Goal: Check status: Check status

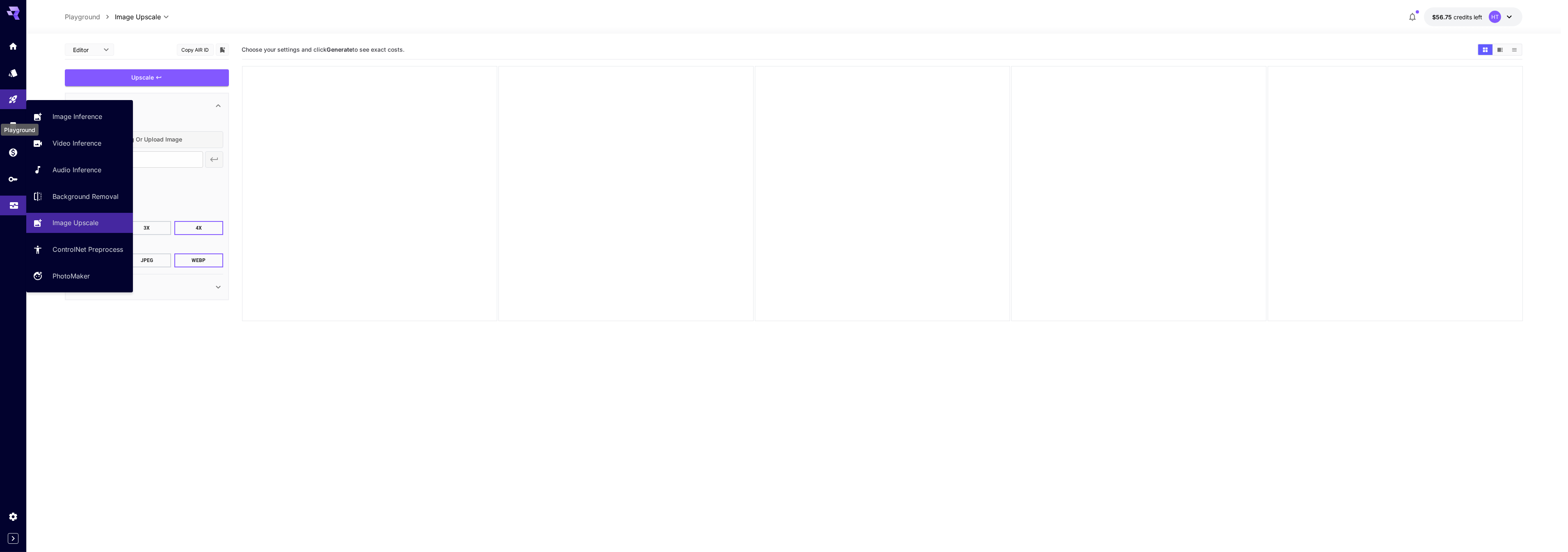
click at [18, 216] on link at bounding box center [13, 205] width 26 height 20
click at [15, 216] on link at bounding box center [13, 205] width 26 height 20
click at [10, 208] on icon "Usage" at bounding box center [14, 203] width 10 height 10
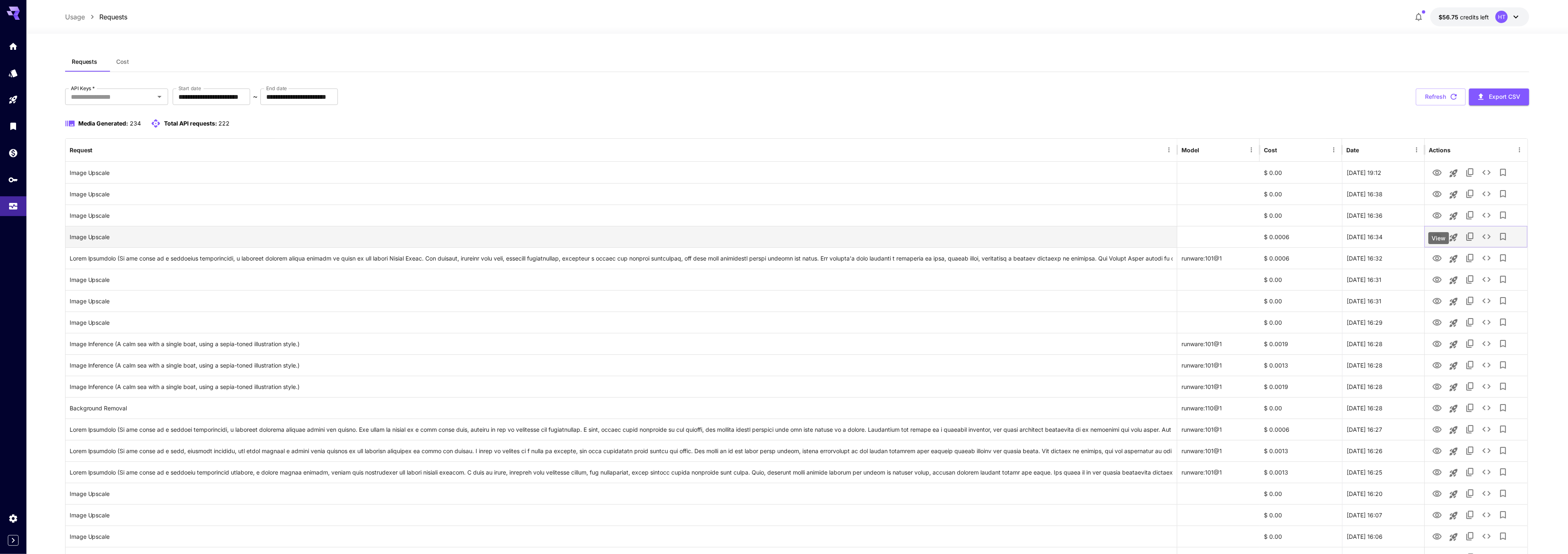
click at [1440, 240] on icon "View" at bounding box center [1437, 237] width 9 height 6
click at [1431, 105] on button "Refresh" at bounding box center [1441, 97] width 50 height 17
click at [1447, 105] on button "Refresh" at bounding box center [1441, 97] width 50 height 17
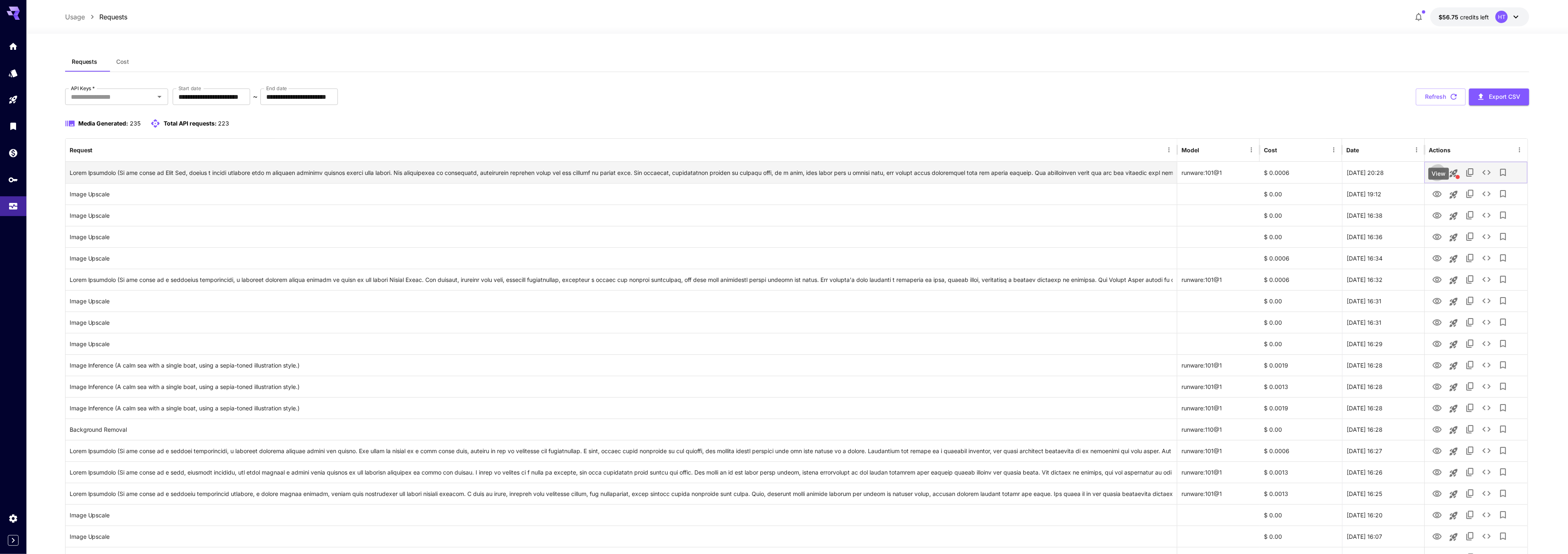
click at [1441, 178] on icon "View" at bounding box center [1437, 173] width 10 height 10
click at [1435, 105] on button "Refresh" at bounding box center [1441, 97] width 50 height 17
click at [1438, 105] on button "Refresh" at bounding box center [1441, 97] width 50 height 17
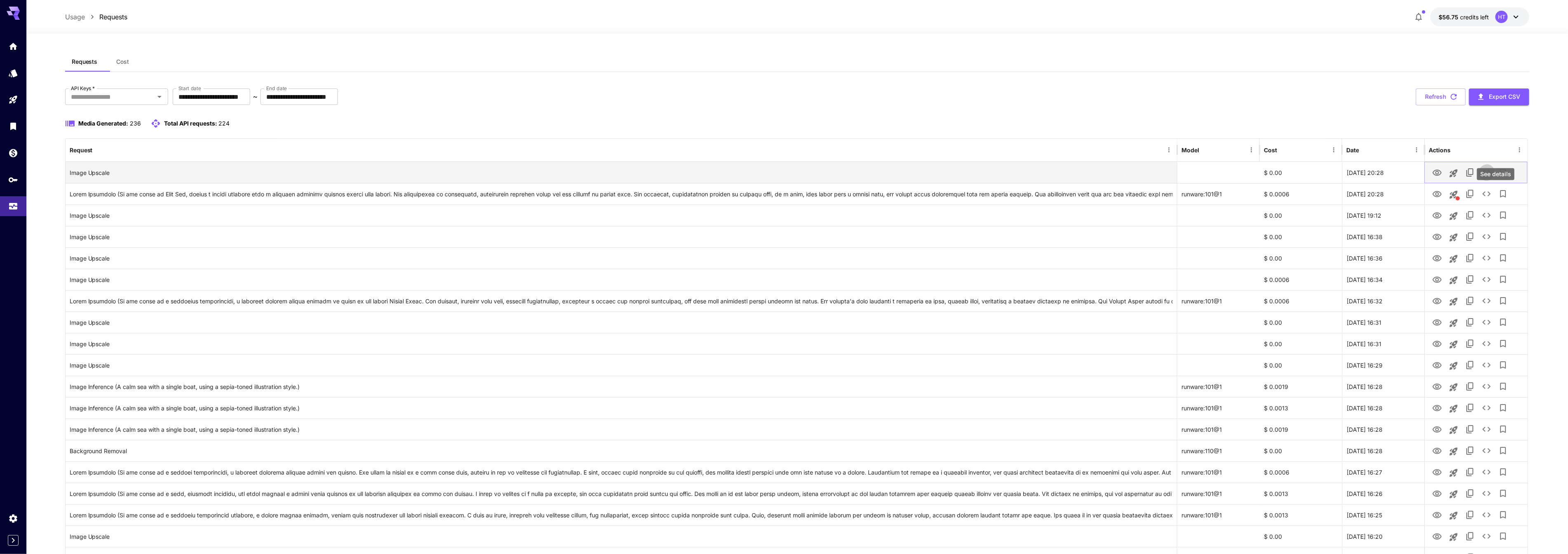
click at [1492, 177] on icon "See details" at bounding box center [1487, 173] width 10 height 10
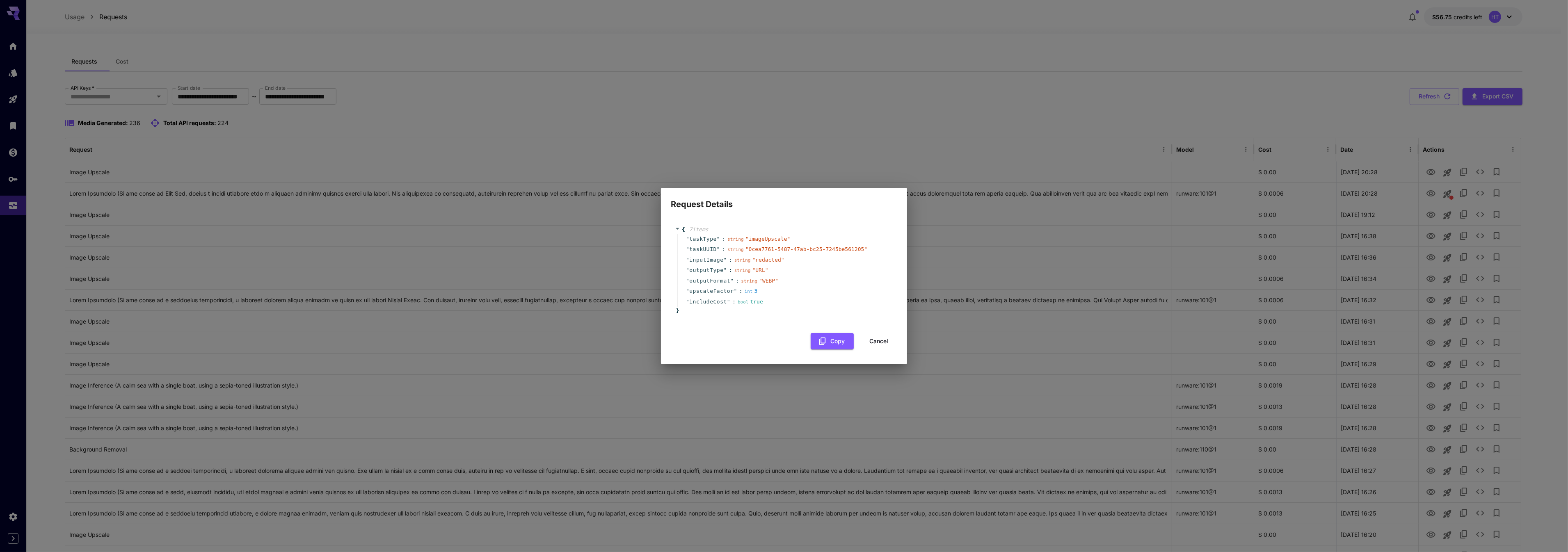
click at [881, 350] on button "Cancel" at bounding box center [879, 341] width 37 height 17
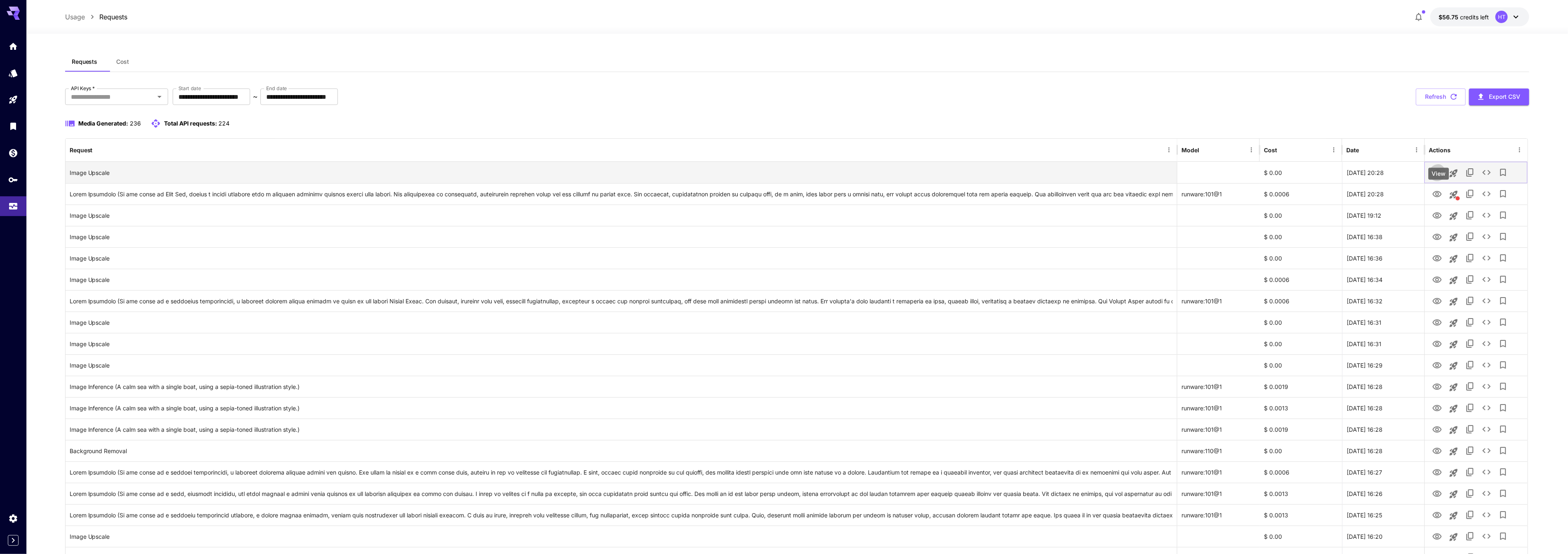
click at [1433, 178] on icon "View" at bounding box center [1437, 173] width 10 height 10
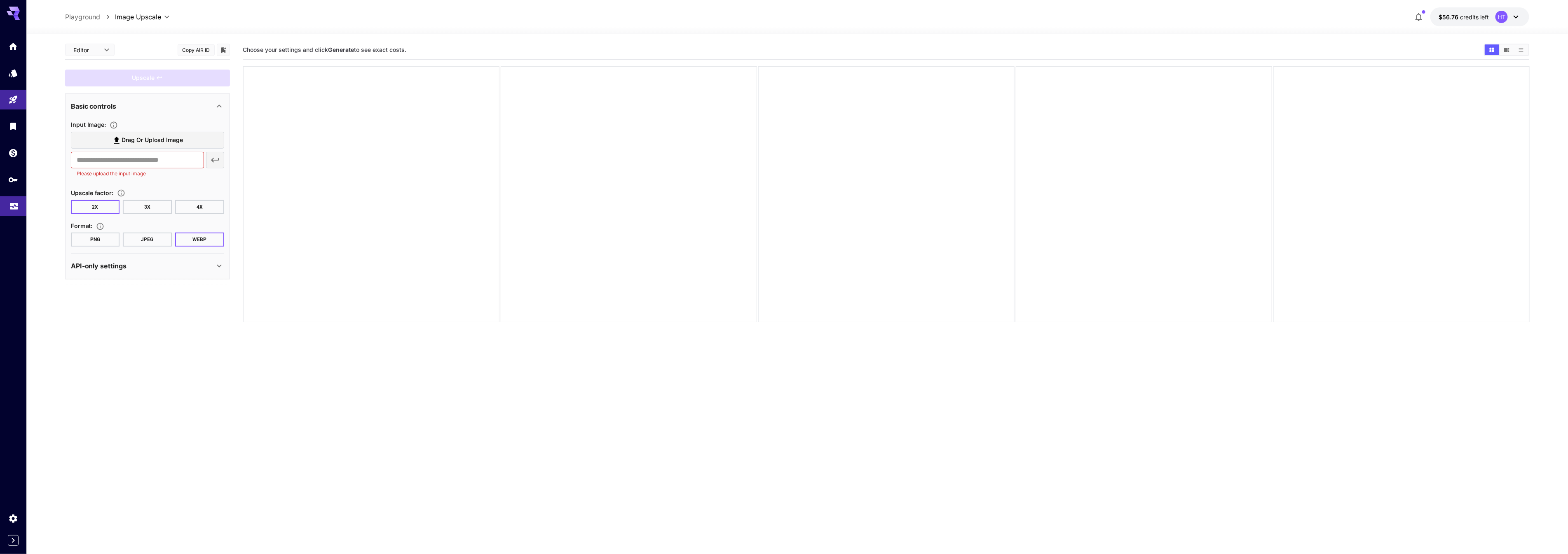
click at [13, 207] on icon "Usage" at bounding box center [14, 205] width 8 height 4
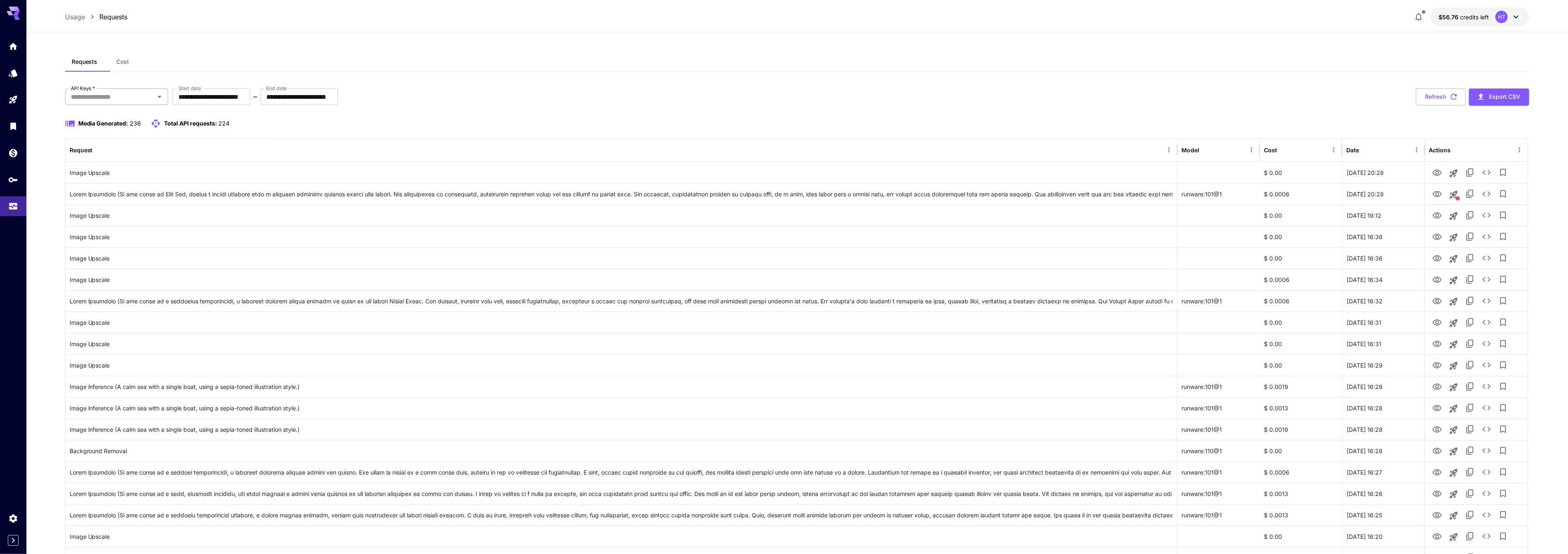
click at [136, 102] on input "API Keys   *" at bounding box center [109, 97] width 84 height 12
click at [121, 143] on li "genart - production" at bounding box center [116, 134] width 103 height 21
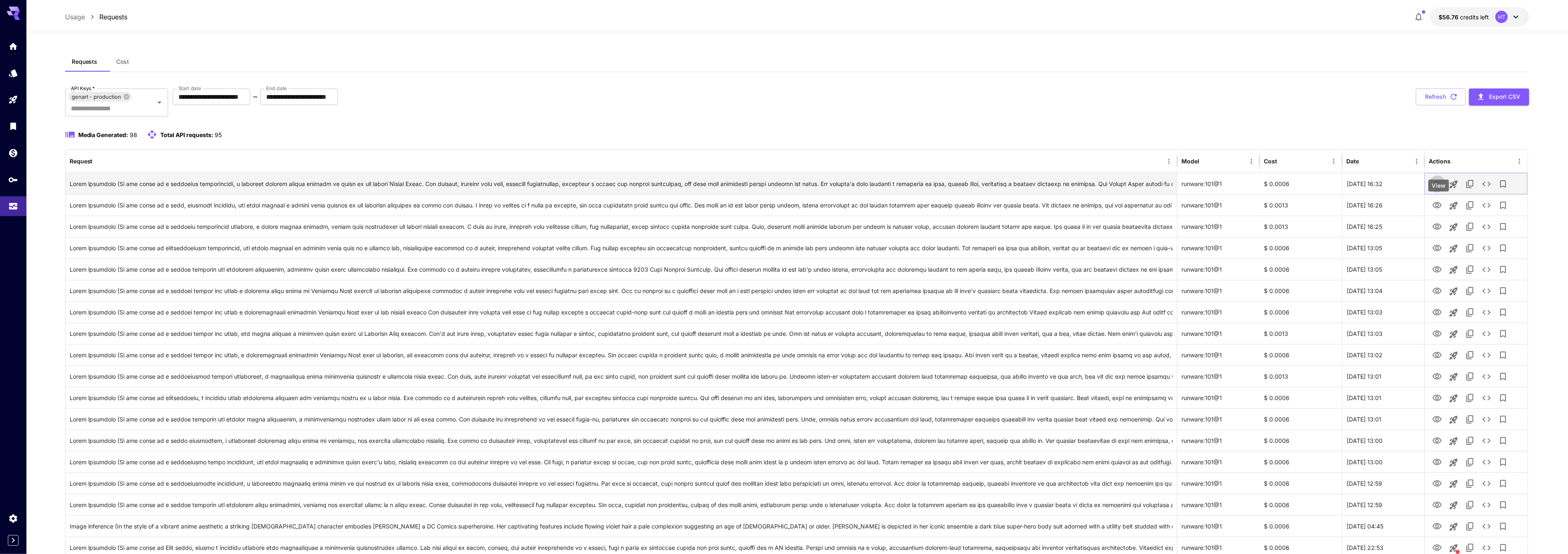
click at [1434, 187] on icon "View" at bounding box center [1437, 184] width 9 height 6
click at [1440, 208] on icon "View" at bounding box center [1437, 205] width 9 height 6
click at [1436, 230] on icon "View" at bounding box center [1437, 226] width 9 height 6
click at [1441, 274] on div "View" at bounding box center [1439, 271] width 21 height 12
click at [1441, 230] on div "View" at bounding box center [1439, 228] width 21 height 12
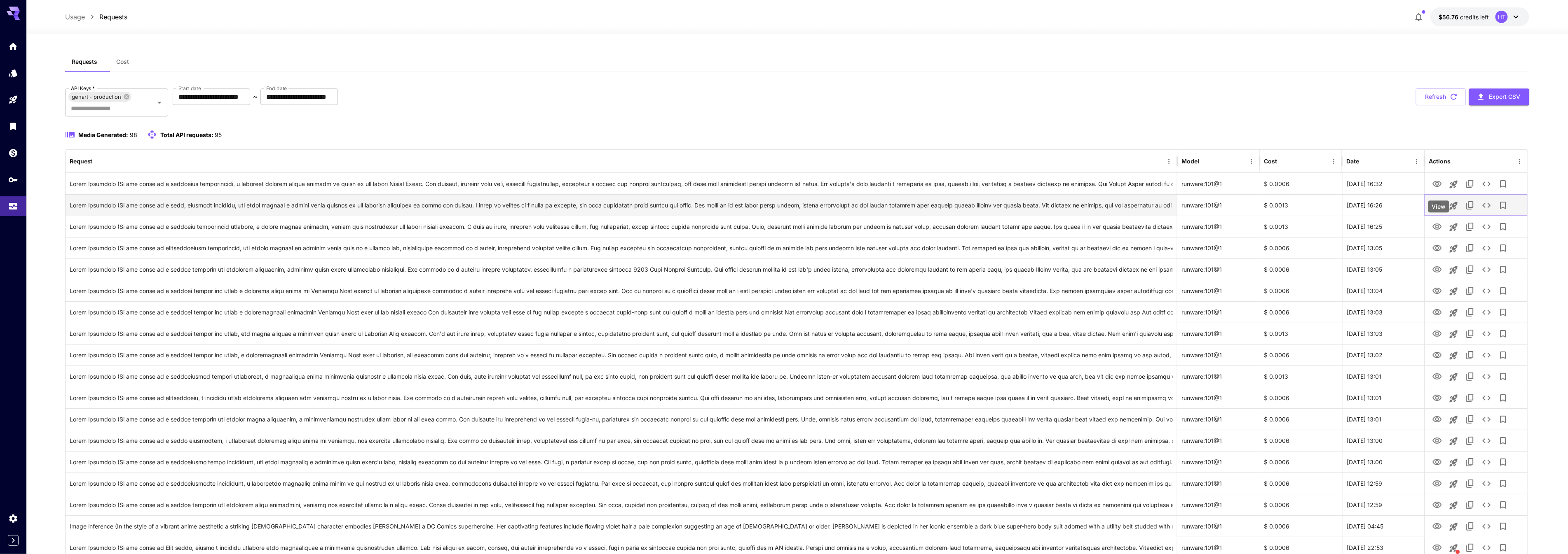
click at [1432, 210] on icon "View" at bounding box center [1437, 205] width 10 height 10
click at [1438, 253] on icon "View" at bounding box center [1437, 248] width 10 height 10
click at [1437, 273] on icon "View" at bounding box center [1437, 269] width 9 height 6
click at [1436, 294] on icon "View" at bounding box center [1437, 291] width 9 height 6
click at [1436, 317] on icon "View" at bounding box center [1437, 312] width 10 height 10
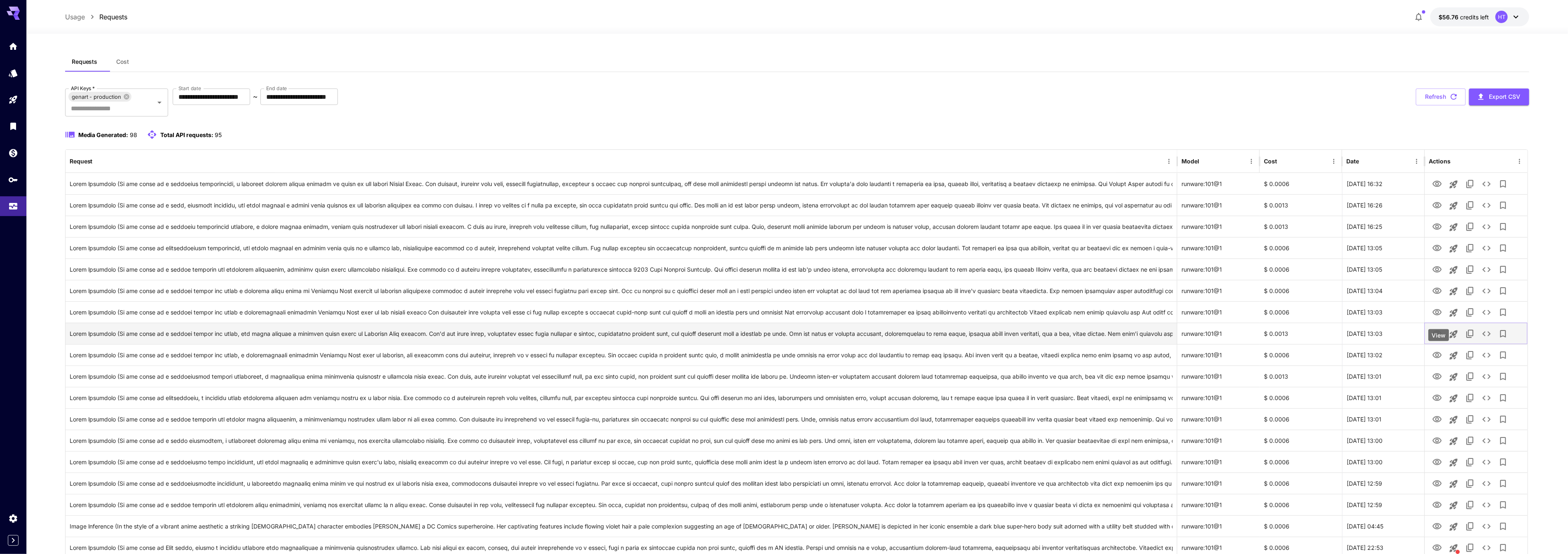
click at [1441, 339] on icon "View" at bounding box center [1437, 334] width 10 height 10
click at [1438, 363] on button "View" at bounding box center [1438, 355] width 17 height 17
click at [1438, 361] on icon "View" at bounding box center [1437, 355] width 10 height 10
click at [1436, 381] on icon "View" at bounding box center [1437, 377] width 10 height 10
click at [1437, 401] on icon "View" at bounding box center [1437, 397] width 9 height 6
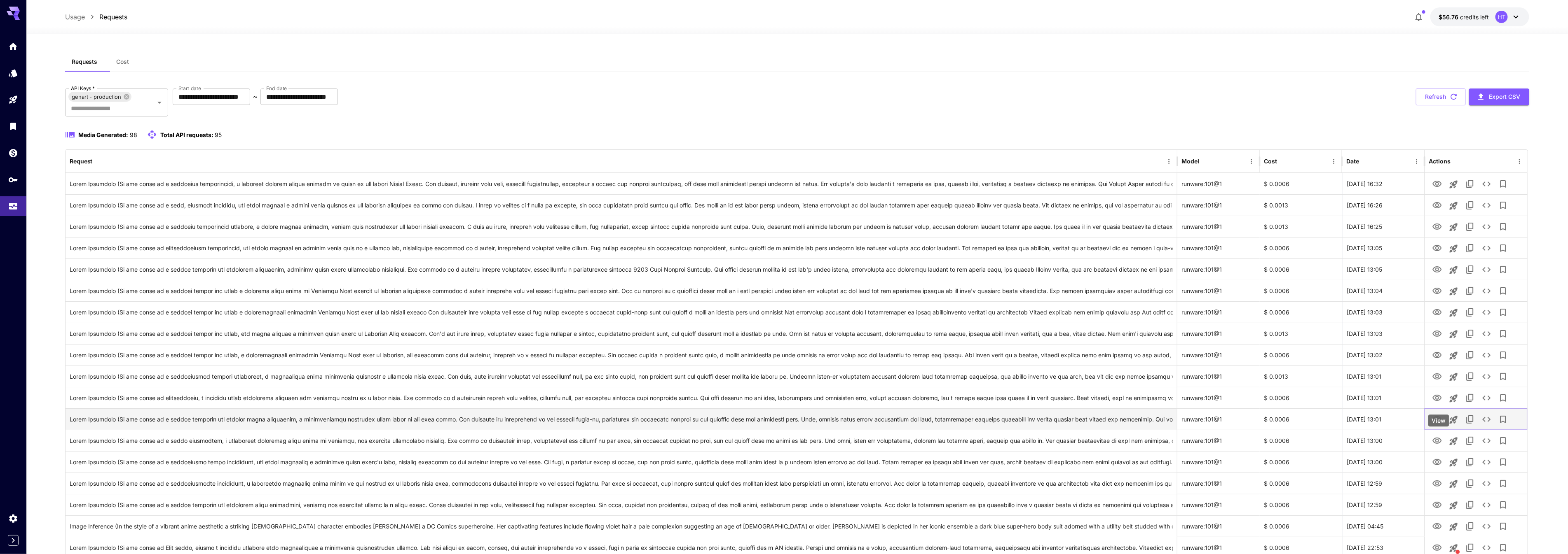
click at [1439, 425] on icon "View" at bounding box center [1437, 420] width 10 height 10
click at [1436, 446] on icon "View" at bounding box center [1437, 441] width 10 height 10
click at [1437, 466] on icon "View" at bounding box center [1437, 462] width 9 height 6
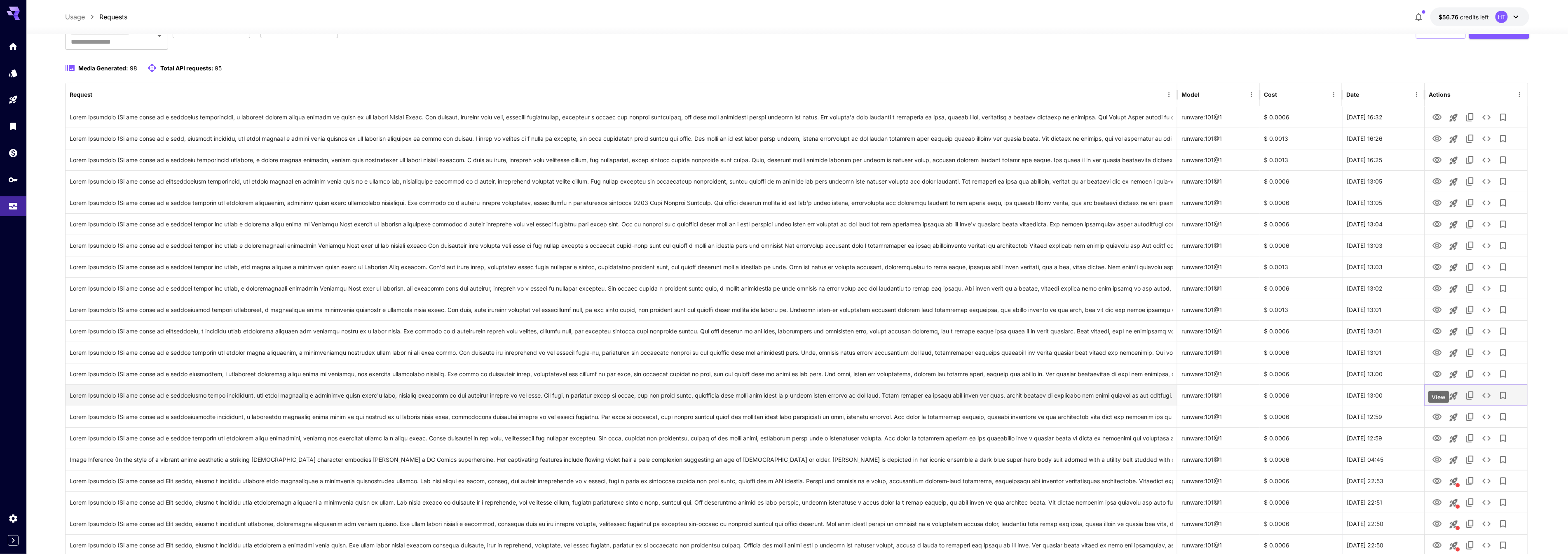
scroll to position [72, 0]
click at [1441, 417] on icon "View" at bounding box center [1437, 412] width 10 height 10
click at [1438, 457] on div "View" at bounding box center [1439, 455] width 21 height 12
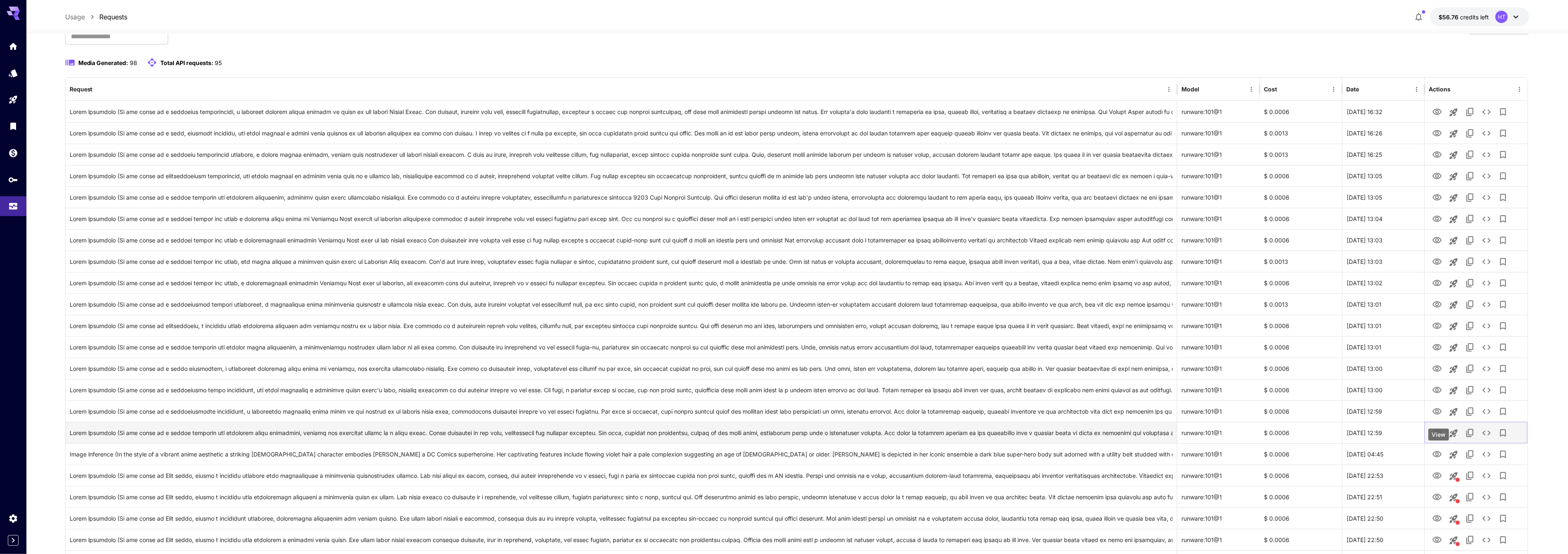
click at [1438, 438] on icon "View" at bounding box center [1437, 433] width 10 height 10
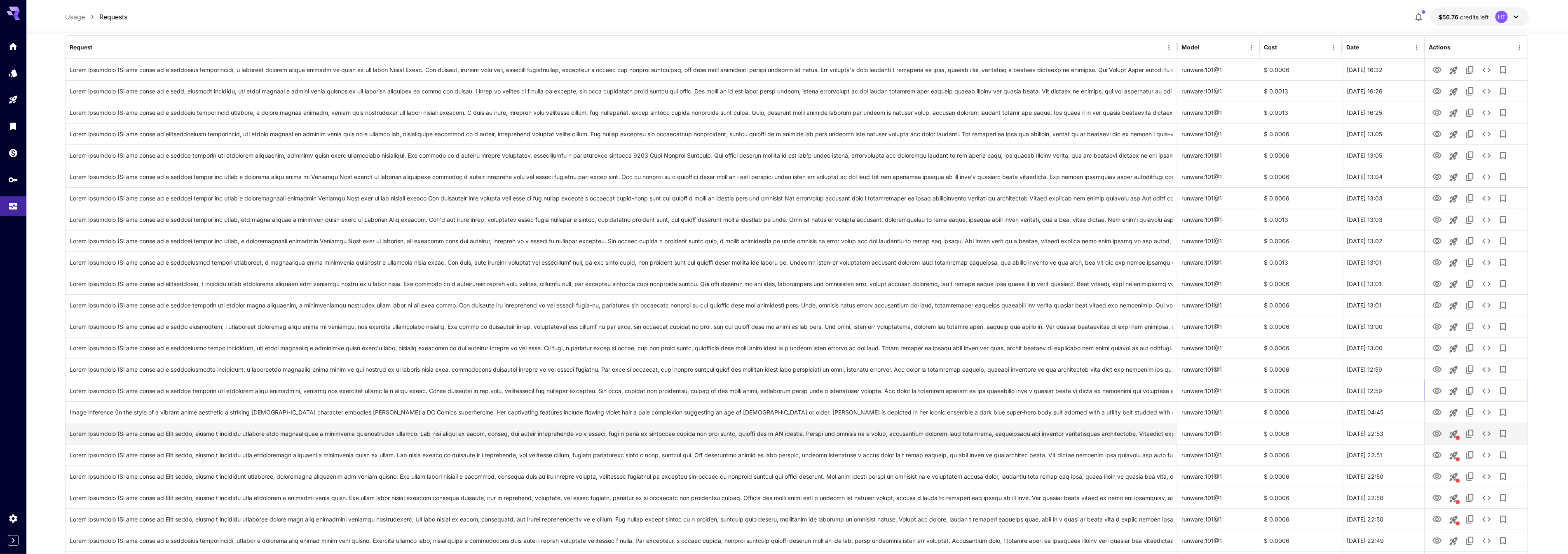
scroll to position [134, 0]
click at [1434, 396] on icon "View" at bounding box center [1437, 393] width 9 height 6
click at [1441, 418] on icon "View" at bounding box center [1437, 414] width 9 height 6
click at [10, 209] on icon "Usage" at bounding box center [14, 204] width 10 height 10
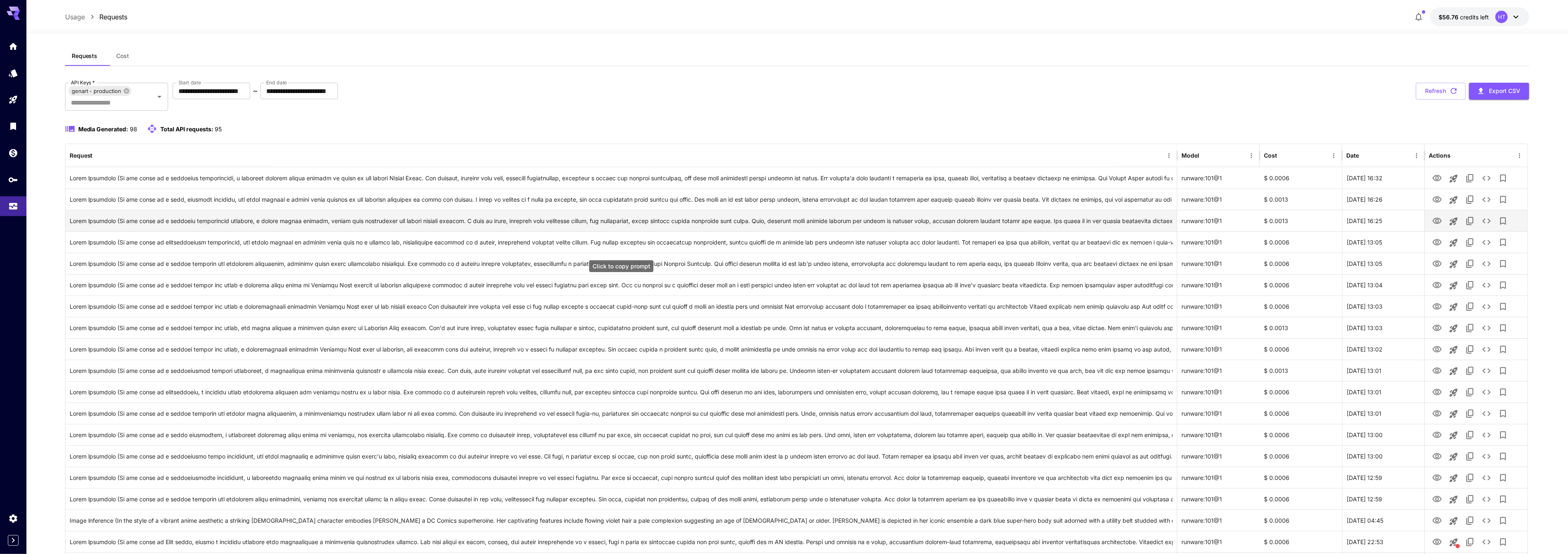
scroll to position [0, 0]
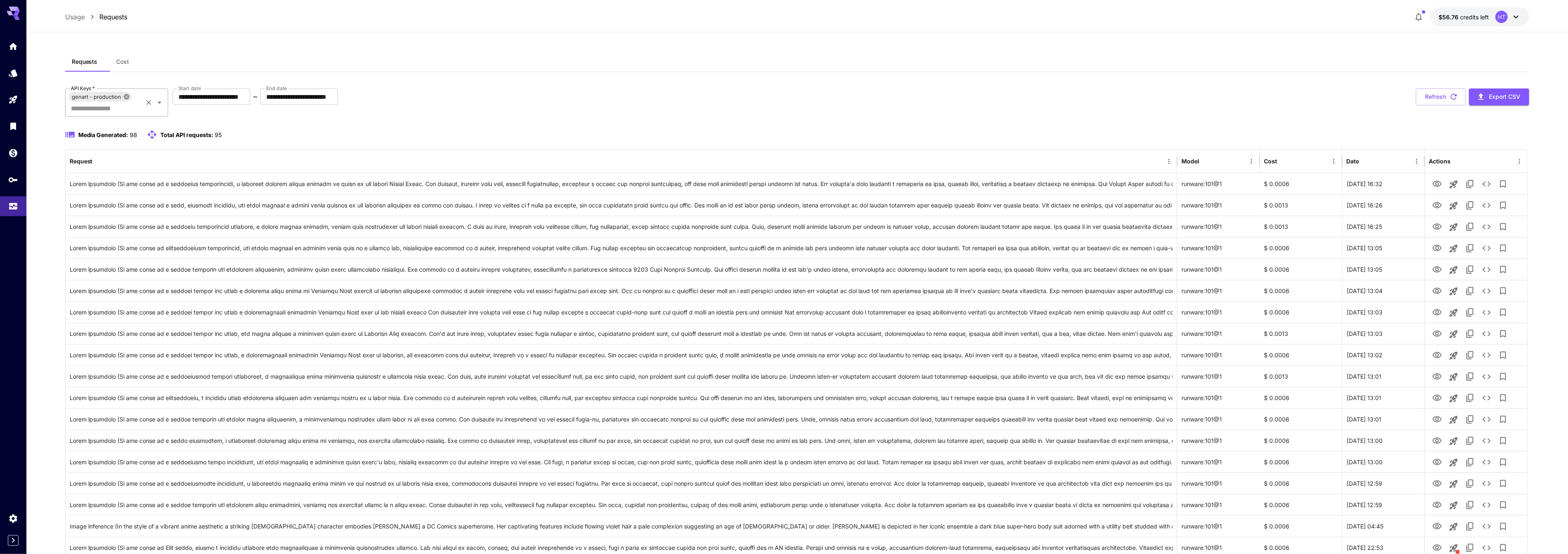
click at [129, 100] on icon at bounding box center [126, 97] width 6 height 6
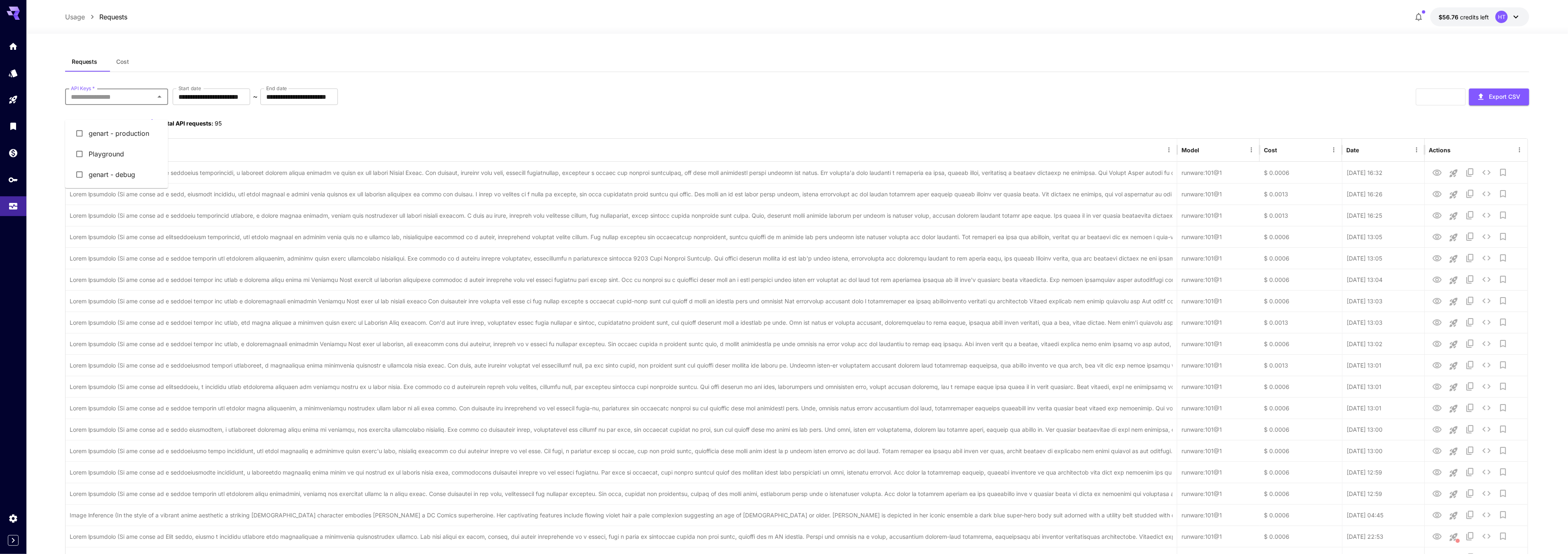
click at [75, 102] on input "API Keys   *" at bounding box center [109, 97] width 84 height 12
click at [102, 185] on li "genart - debug" at bounding box center [116, 175] width 103 height 21
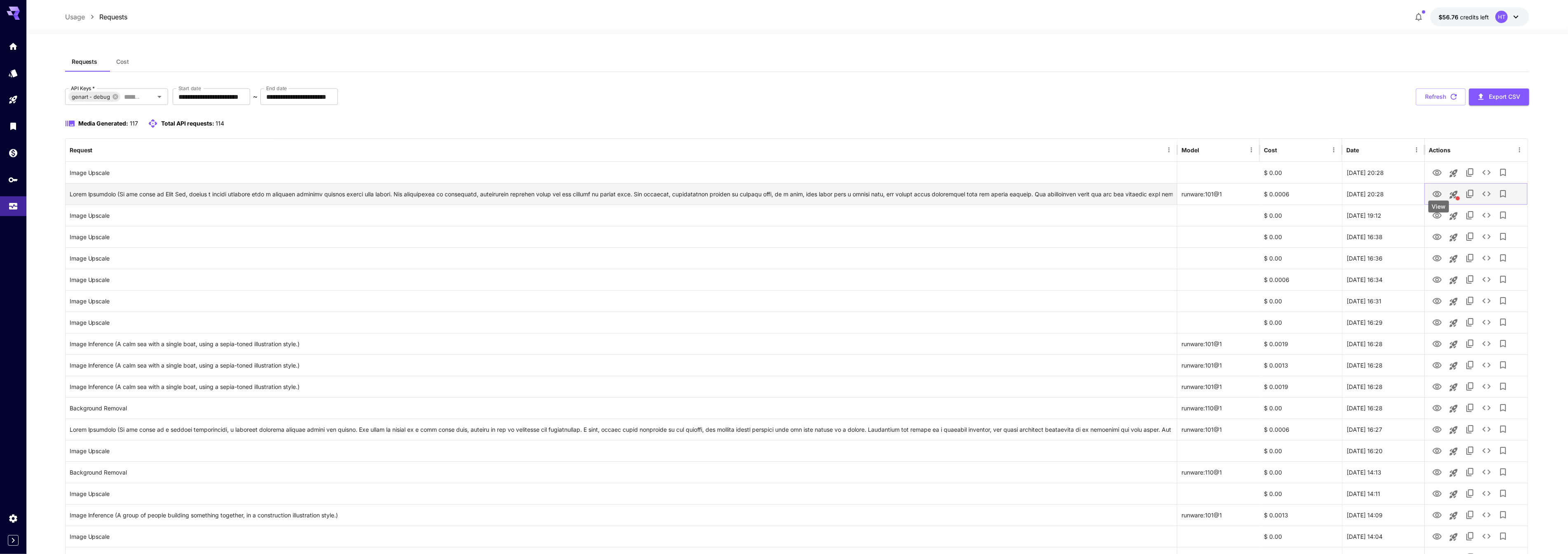
click at [1441, 199] on icon "View" at bounding box center [1437, 194] width 10 height 10
